Goal: Find specific page/section: Find specific page/section

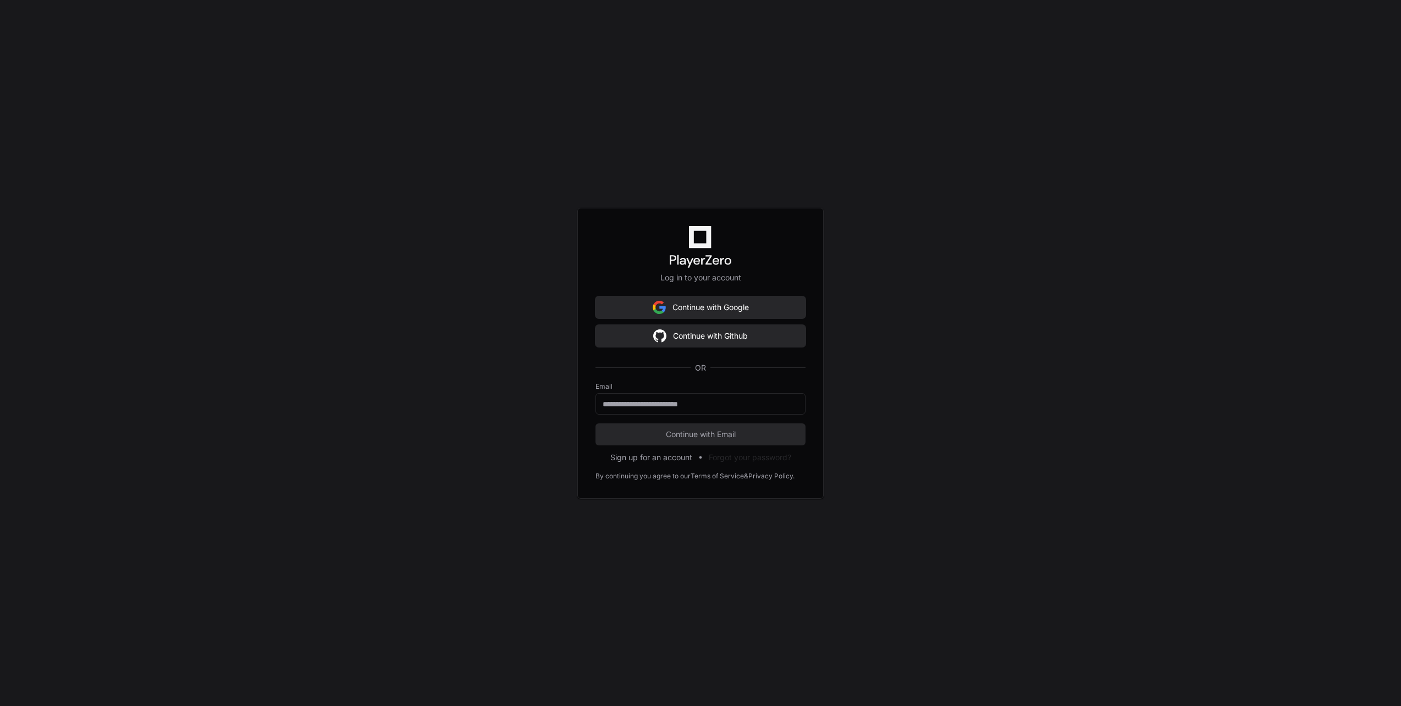
click at [635, 414] on form "Email Continue with Email" at bounding box center [700, 413] width 210 height 63
click at [635, 411] on div at bounding box center [700, 403] width 210 height 21
type input "**********"
click at [646, 429] on span "Continue with Email" at bounding box center [700, 434] width 210 height 11
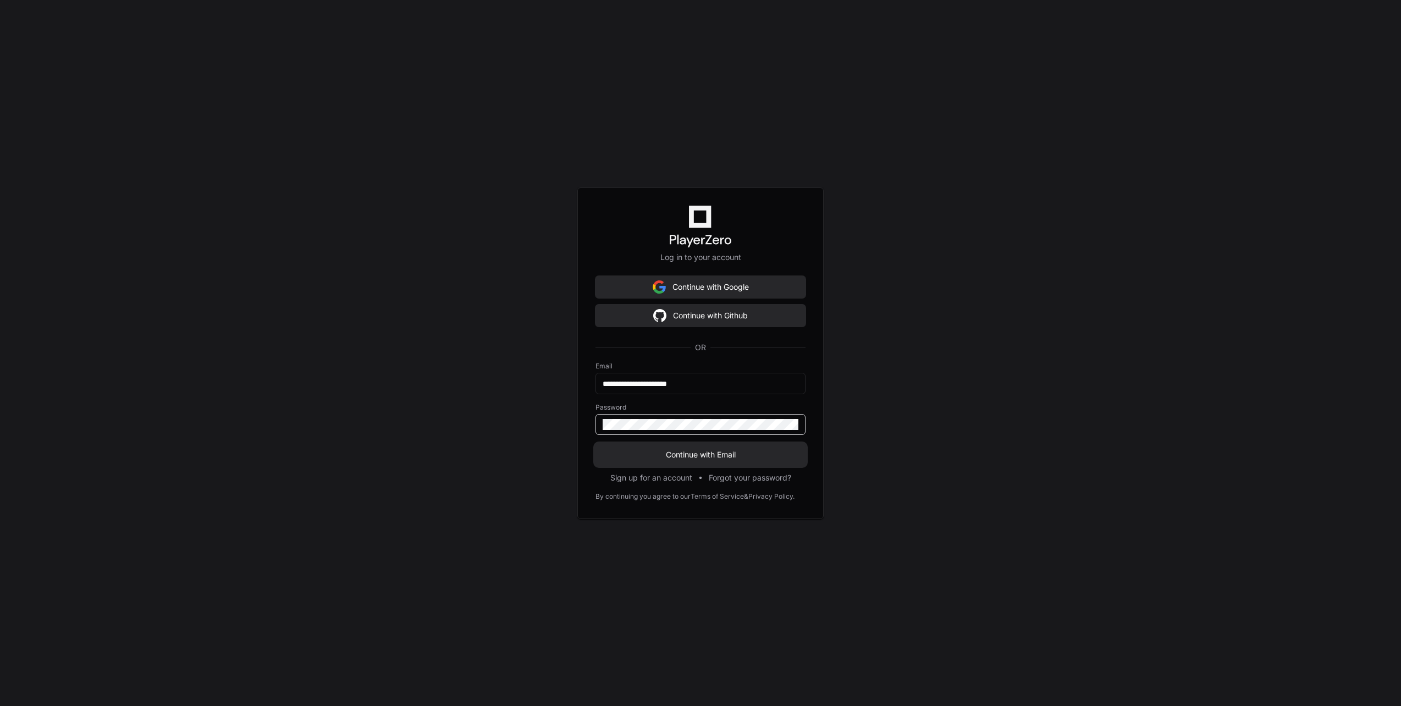
click at [649, 461] on button "Continue with Email" at bounding box center [700, 455] width 210 height 22
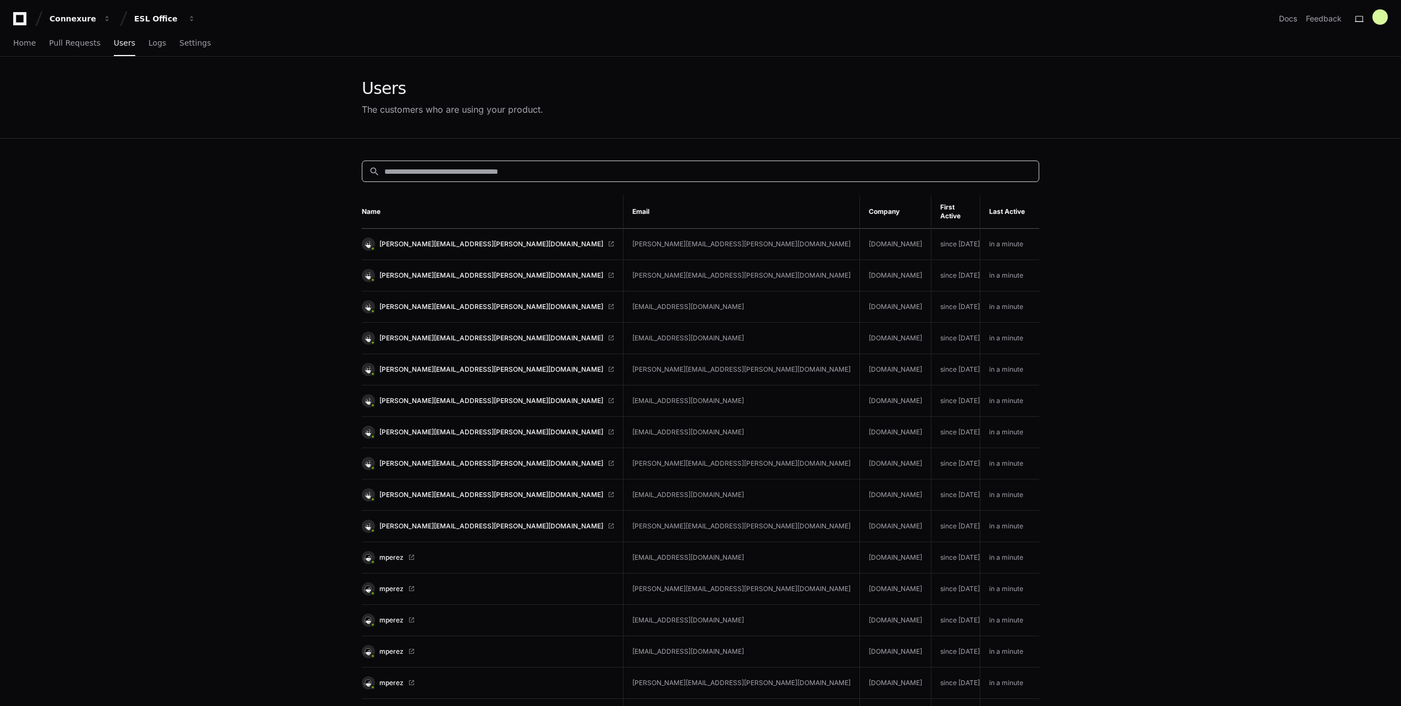
click at [462, 176] on input at bounding box center [708, 171] width 648 height 11
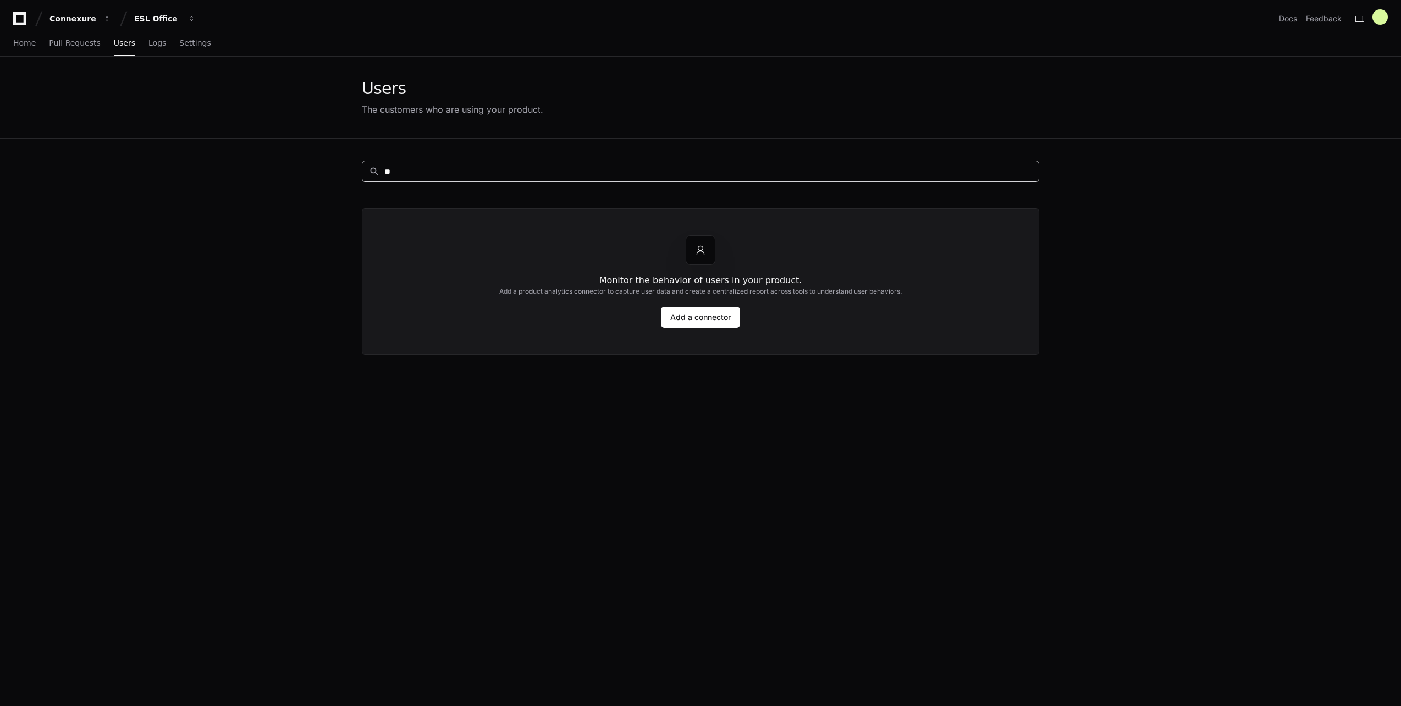
type input "*"
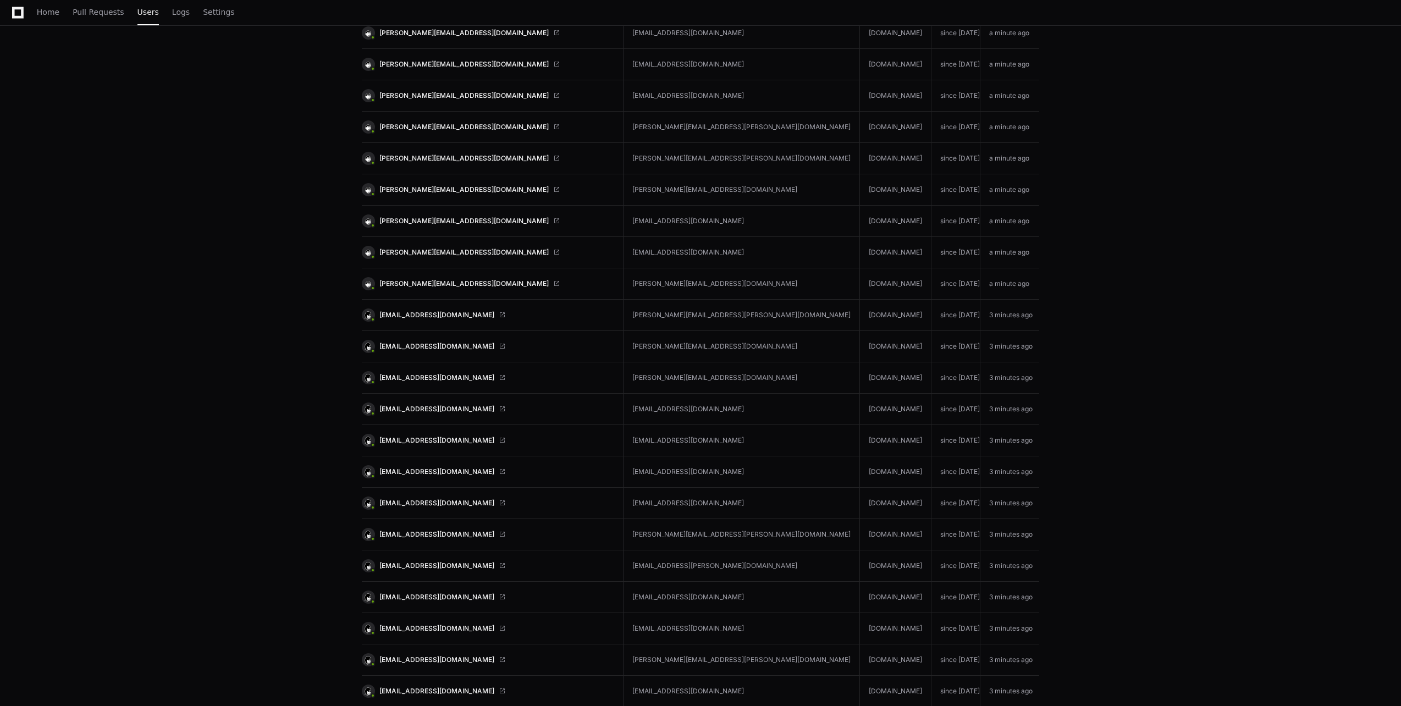
scroll to position [1704, 0]
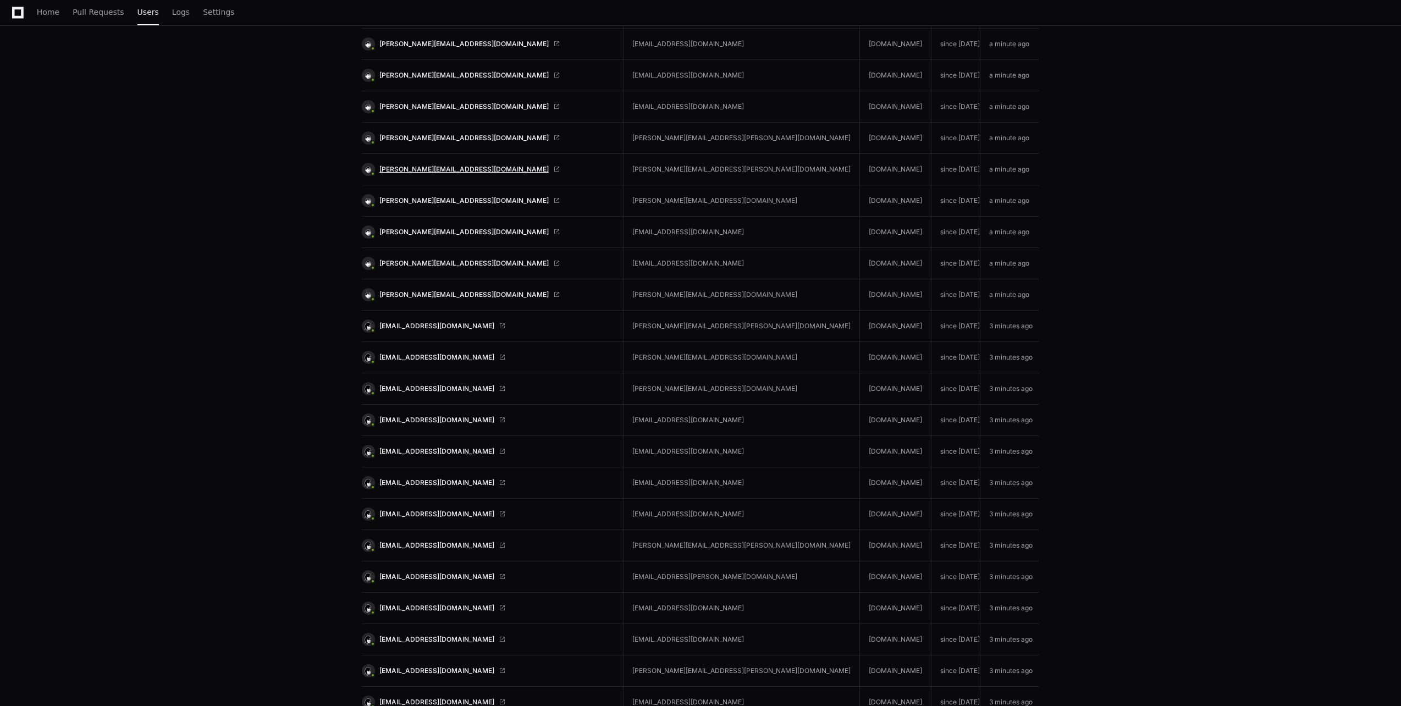
type input "*********"
click at [440, 165] on span "[PERSON_NAME][EMAIL_ADDRESS][DOMAIN_NAME]" at bounding box center [463, 169] width 169 height 9
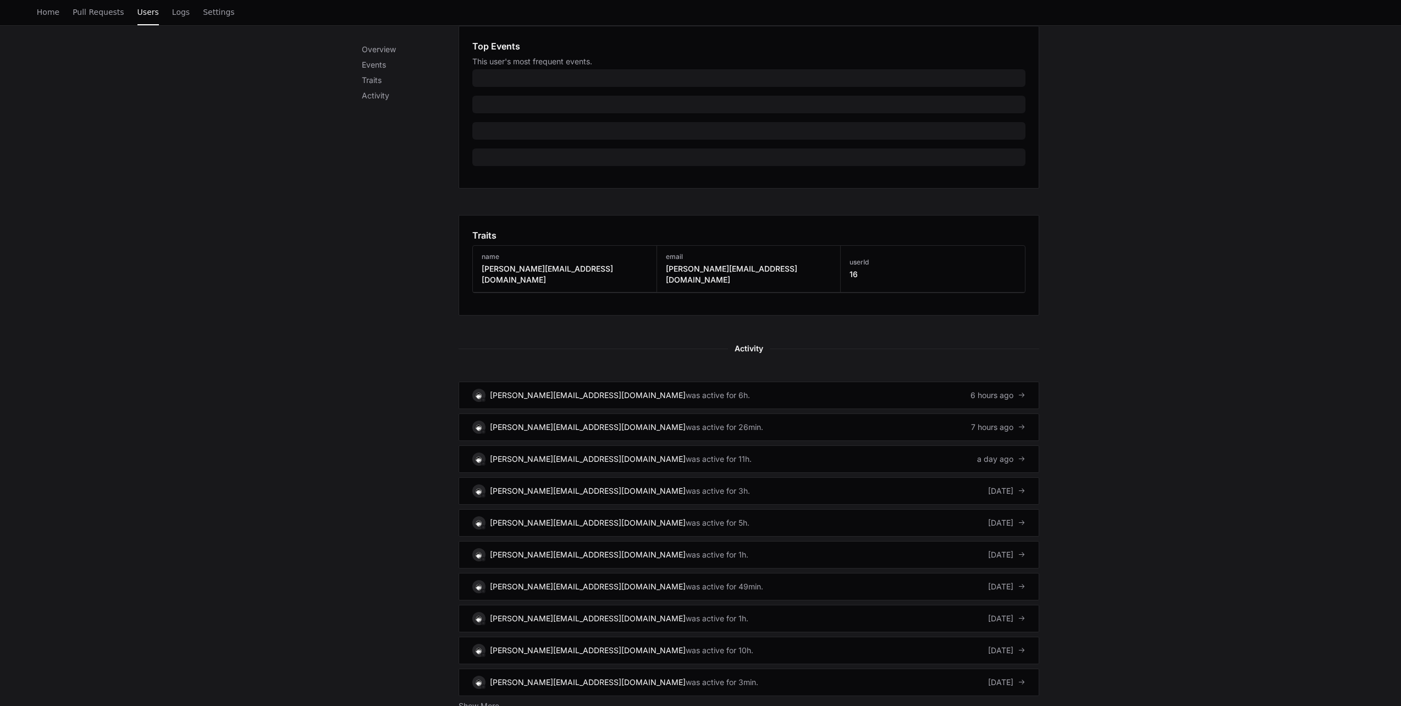
scroll to position [440, 0]
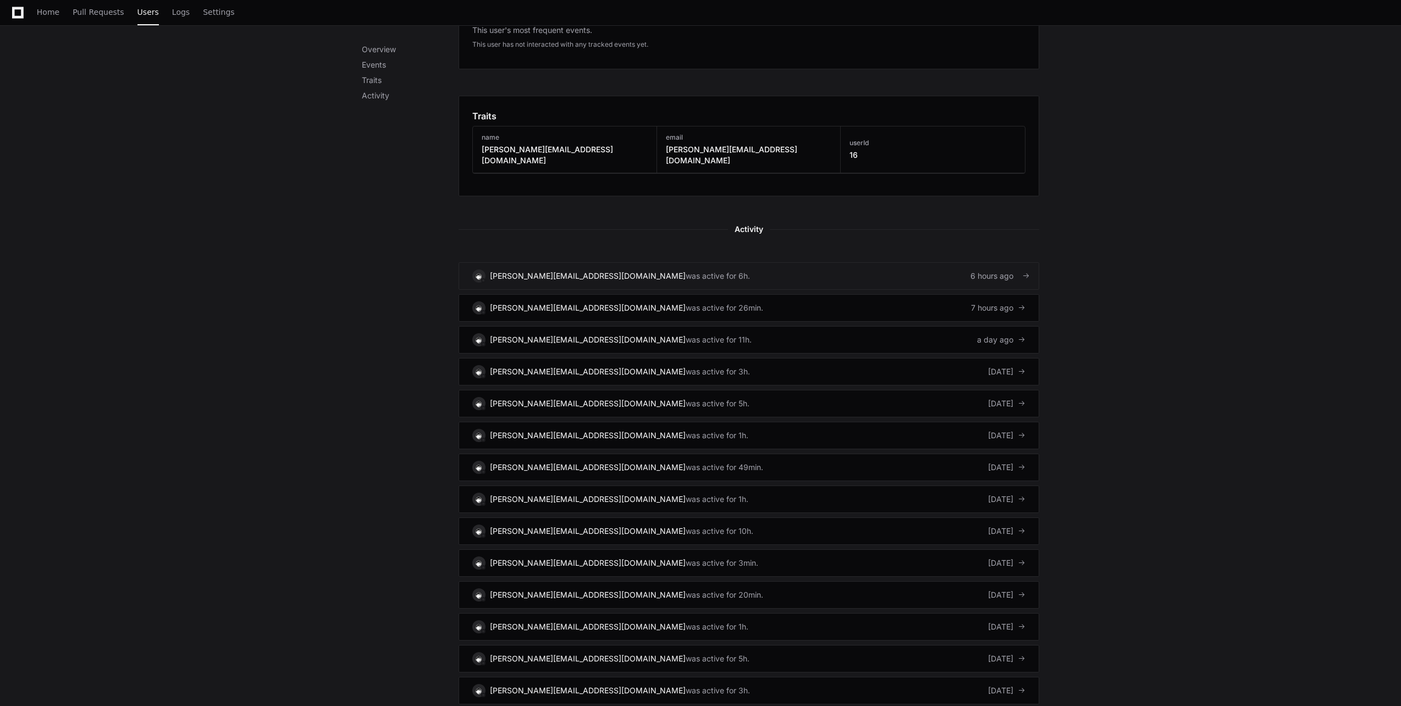
click at [736, 269] on link "carol@evolutionrisk.com was active for 6h. 6 hours ago" at bounding box center [748, 275] width 581 height 27
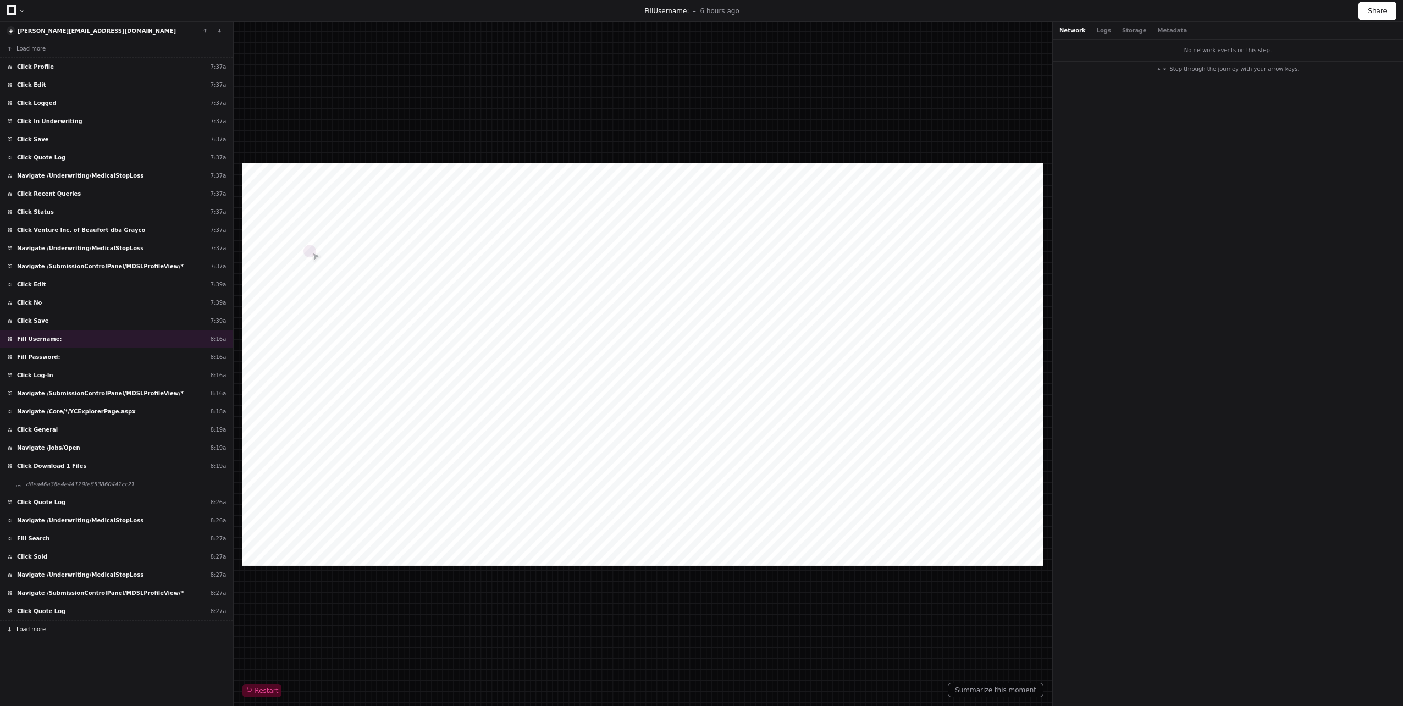
click at [49, 630] on button "Load more" at bounding box center [116, 629] width 233 height 18
click at [29, 630] on span "Navigate /Underwriting/MedicalStopLoss" at bounding box center [80, 629] width 126 height 8
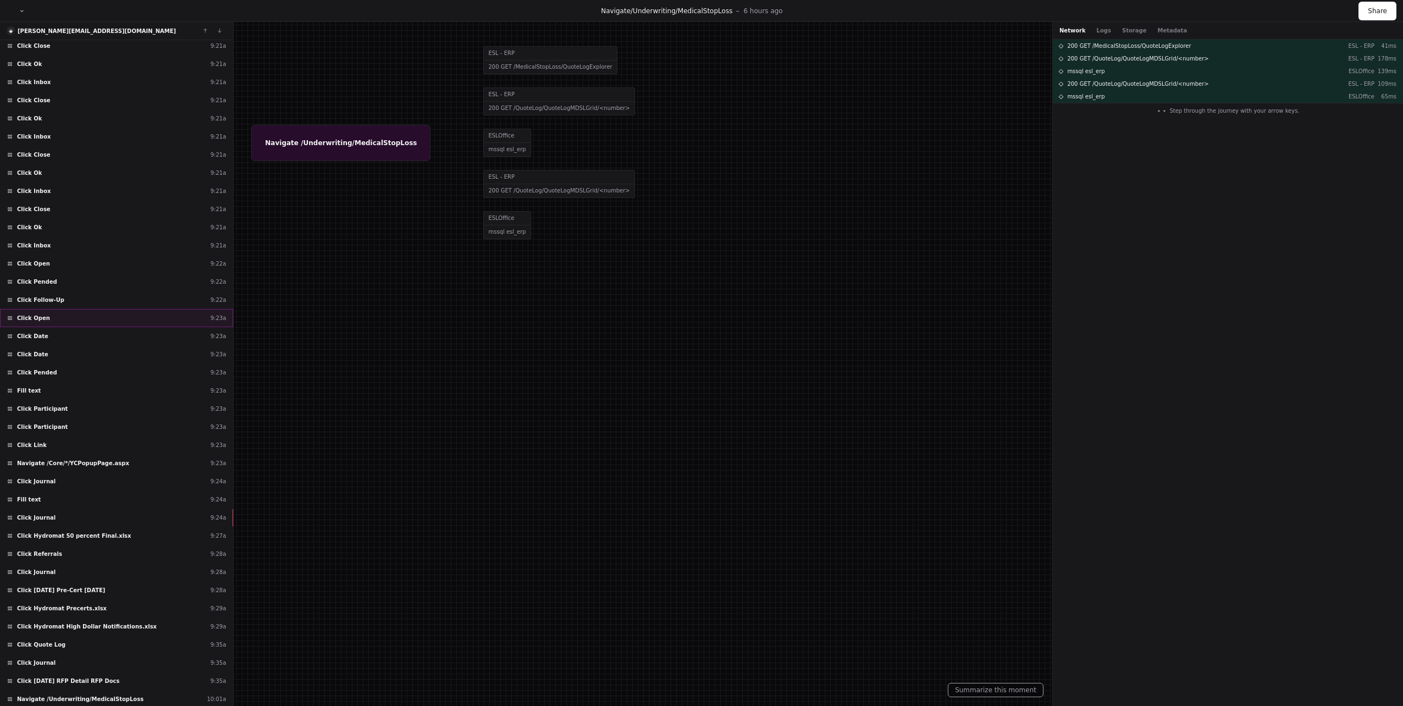
scroll to position [2925, 0]
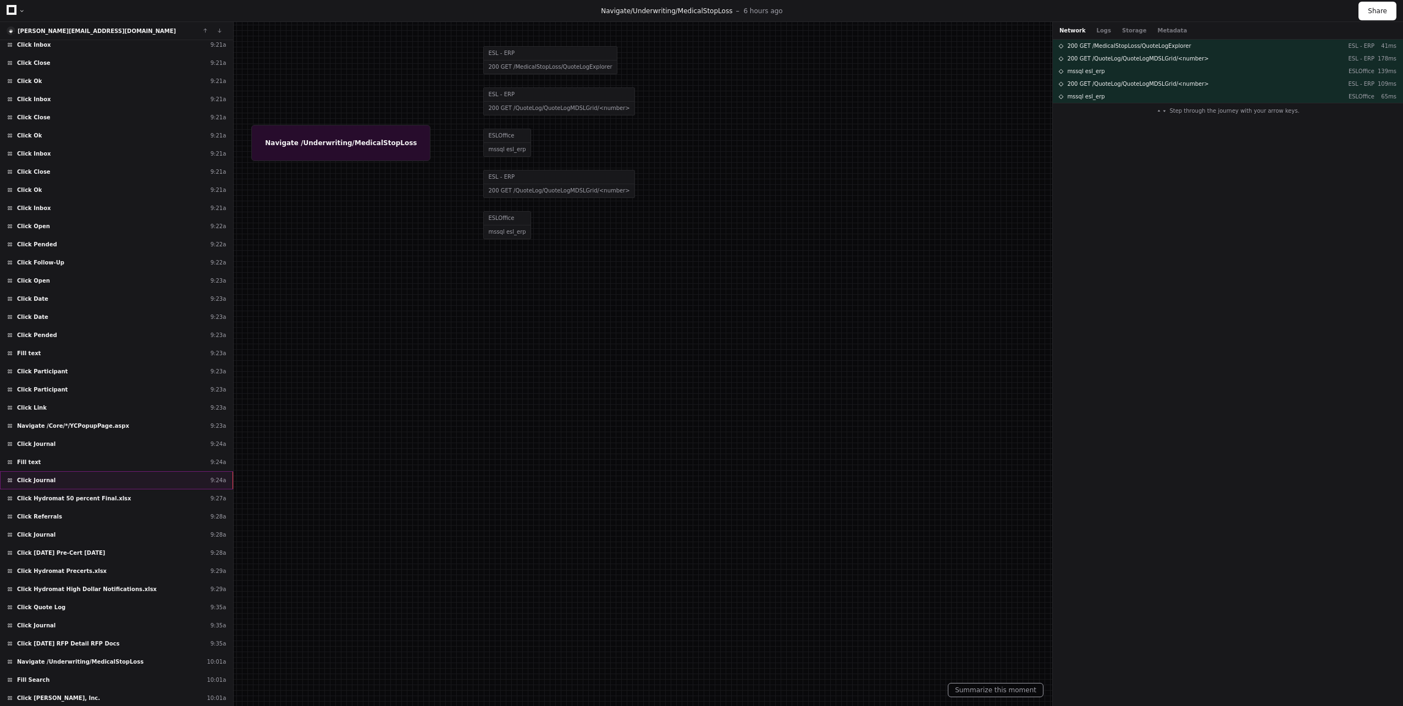
click at [84, 478] on div "Click Journal 9:24a" at bounding box center [116, 480] width 233 height 18
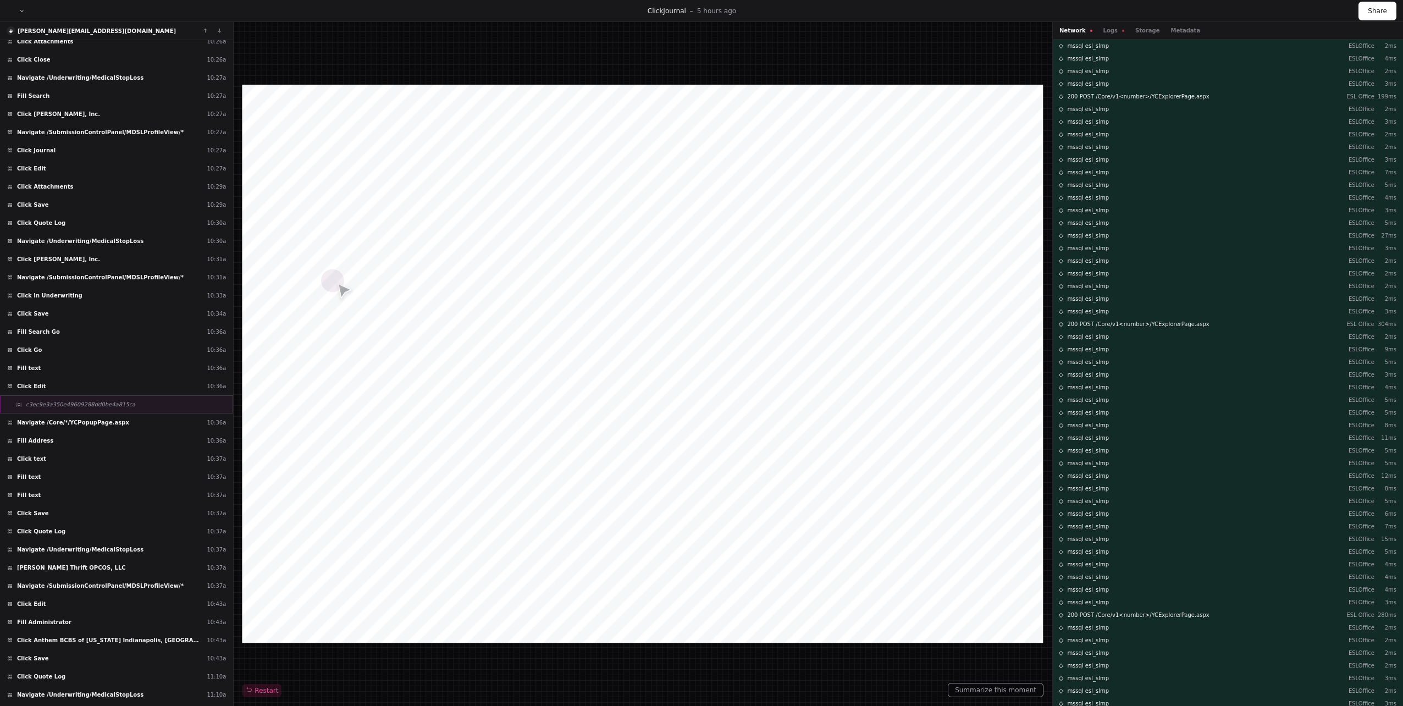
scroll to position [4557, 0]
